Goal: Find specific page/section: Find specific page/section

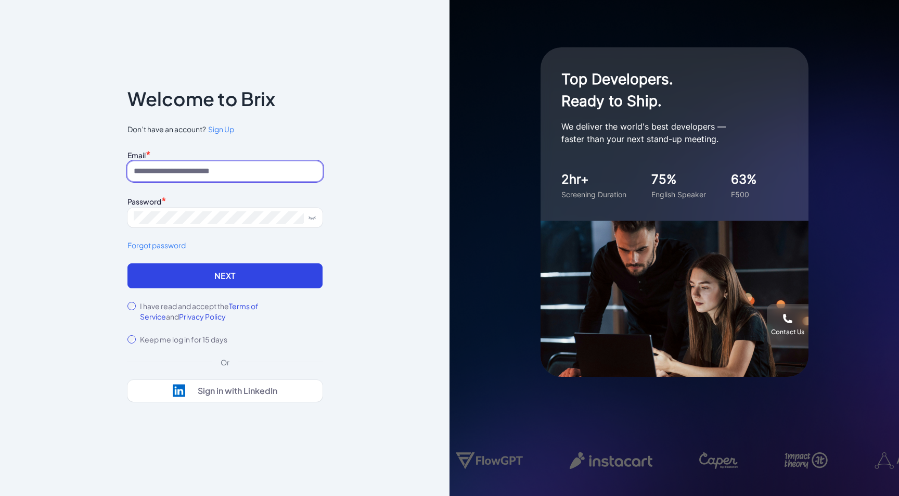
click at [250, 171] on input at bounding box center [225, 171] width 195 height 20
type input "**********"
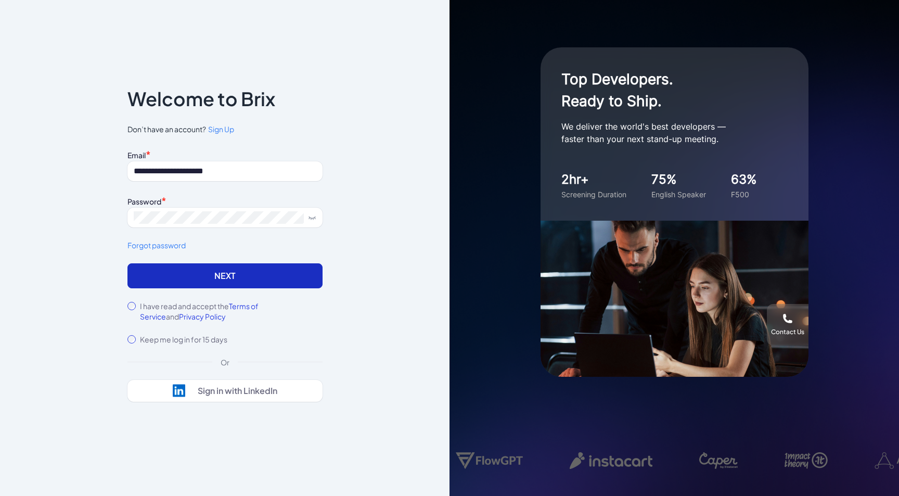
click at [222, 272] on button "Next" at bounding box center [225, 275] width 195 height 25
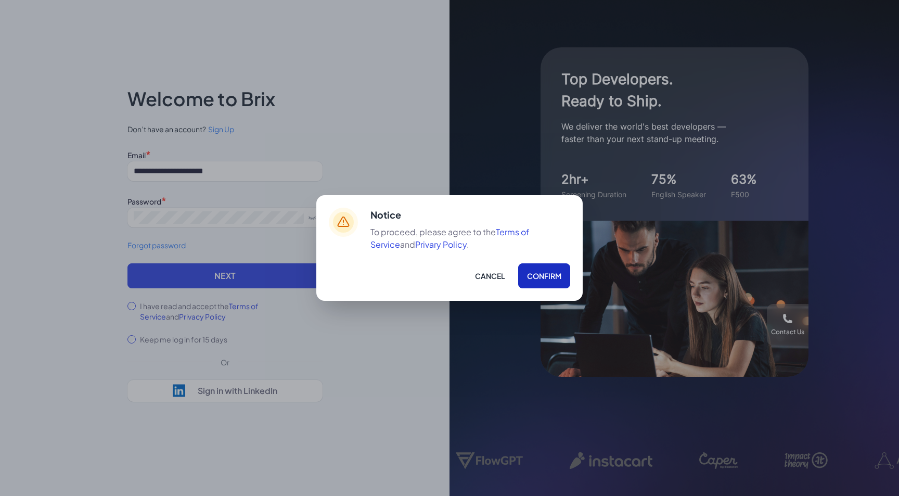
click at [530, 278] on button "Confirm" at bounding box center [544, 275] width 52 height 25
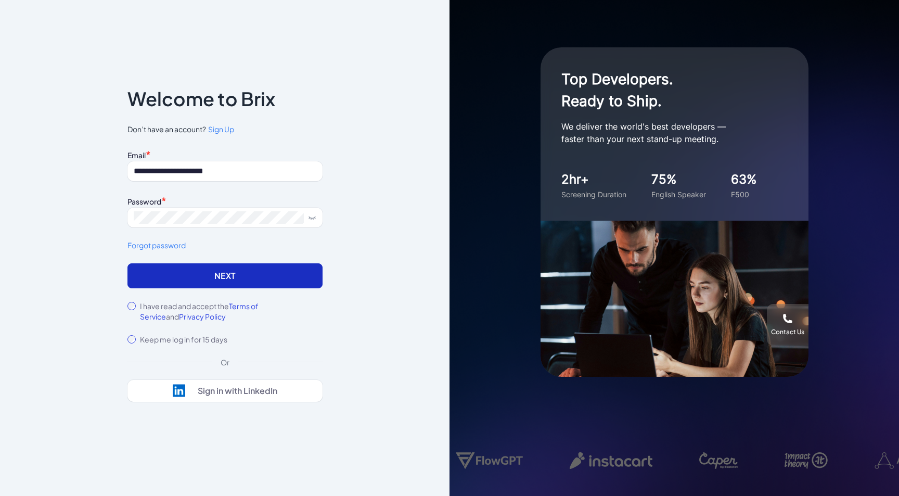
click at [239, 275] on button "Next" at bounding box center [225, 275] width 195 height 25
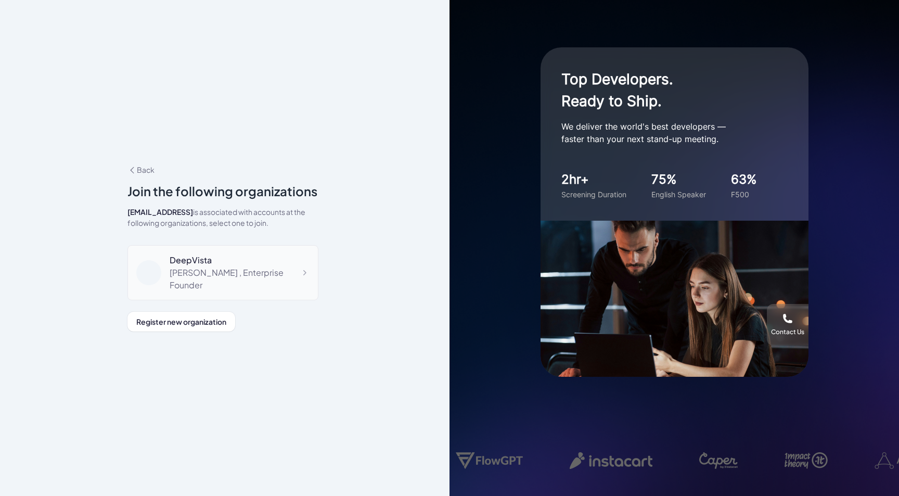
click at [240, 277] on div "[PERSON_NAME] , Enterprise Founder" at bounding box center [240, 278] width 140 height 25
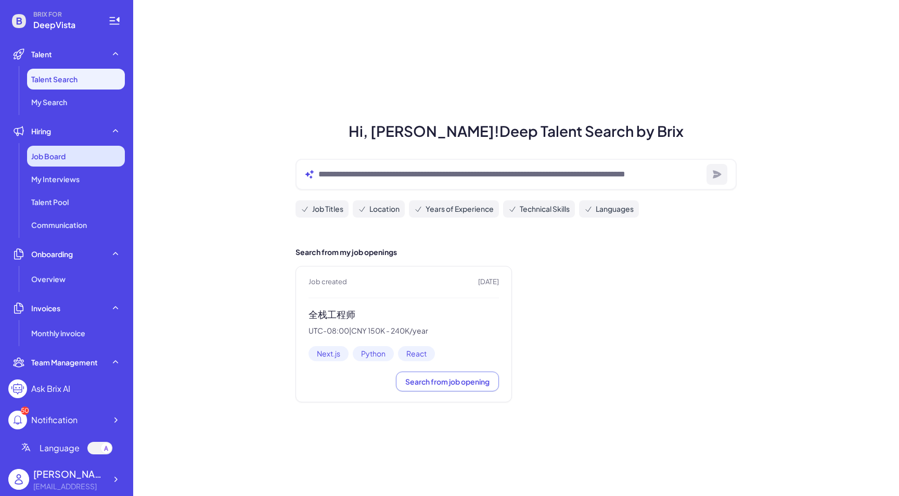
click at [86, 155] on div "Job Board" at bounding box center [76, 156] width 98 height 21
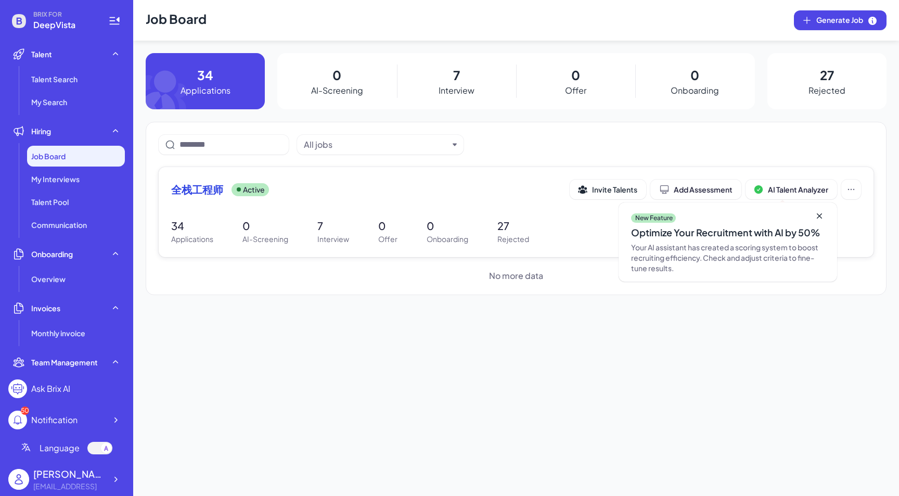
click at [198, 195] on span "全栈工程师" at bounding box center [197, 189] width 52 height 15
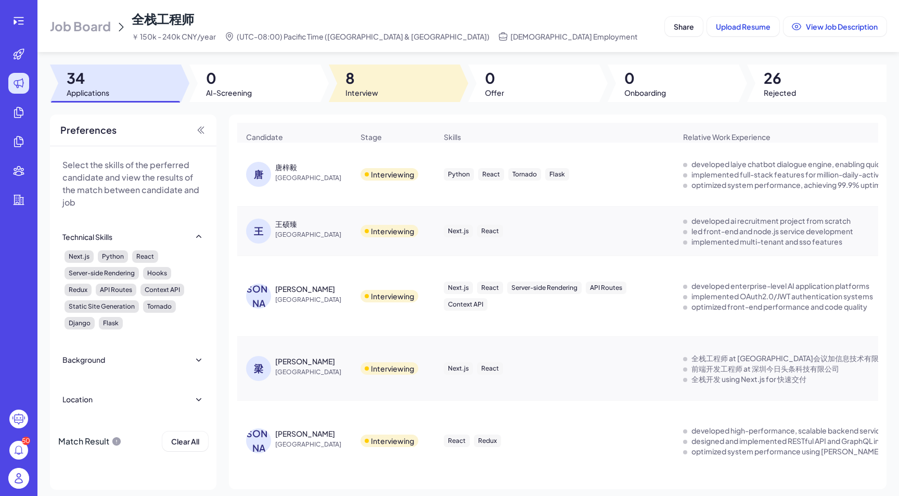
click at [358, 81] on span "8" at bounding box center [362, 78] width 33 height 19
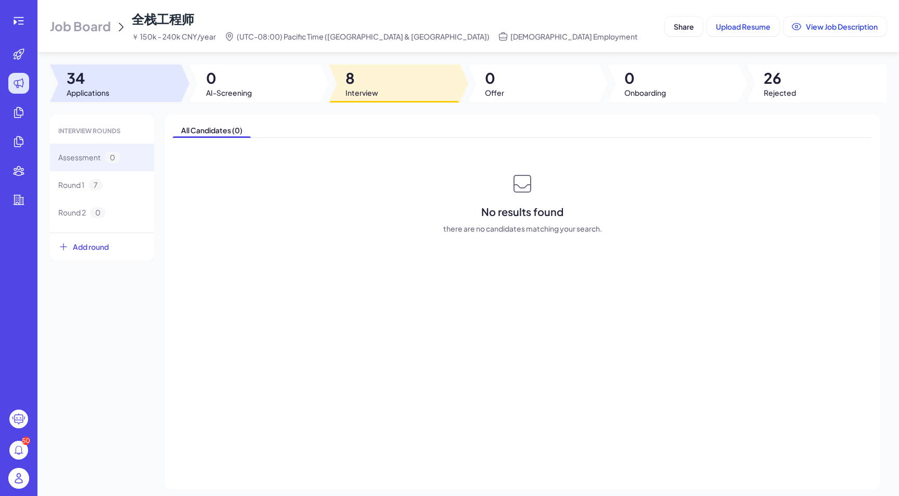
click at [102, 68] on div at bounding box center [115, 83] width 131 height 37
